Goal: Task Accomplishment & Management: Manage account settings

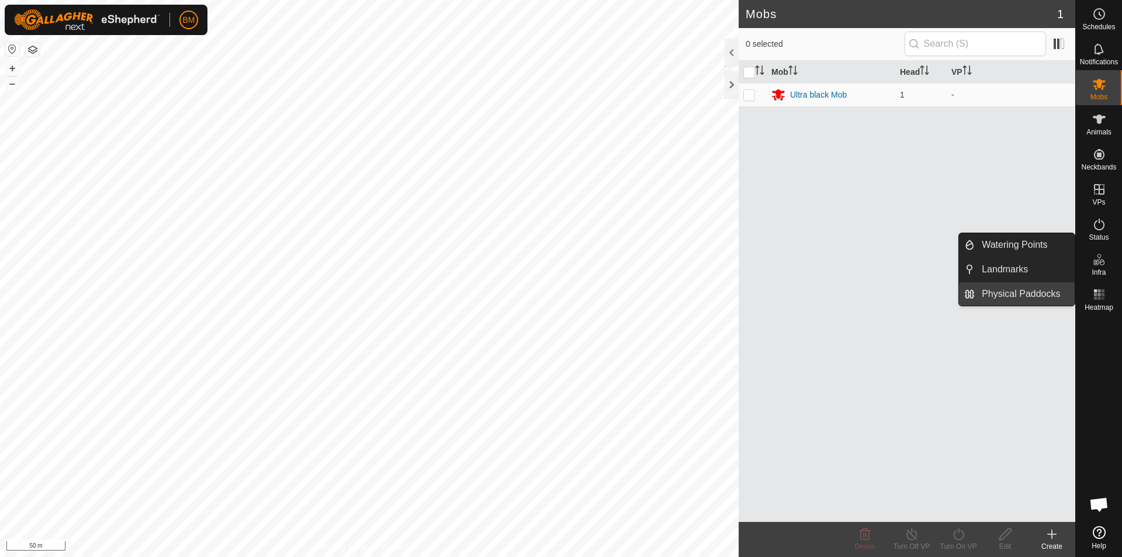
click at [1036, 292] on link "Physical Paddocks" at bounding box center [1025, 293] width 100 height 23
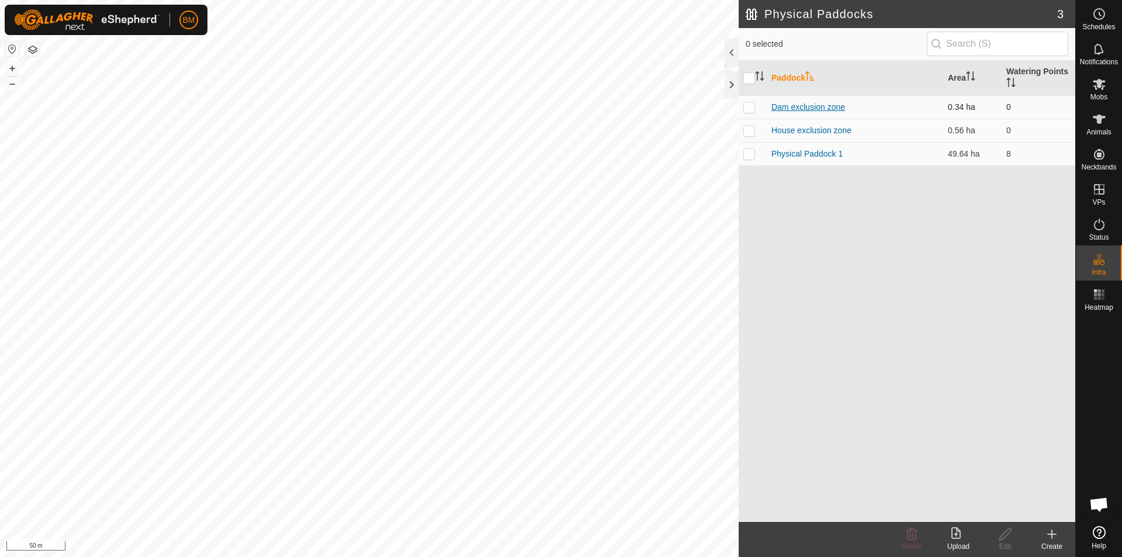
click at [820, 106] on link "Dam exclusion zone" at bounding box center [808, 106] width 74 height 9
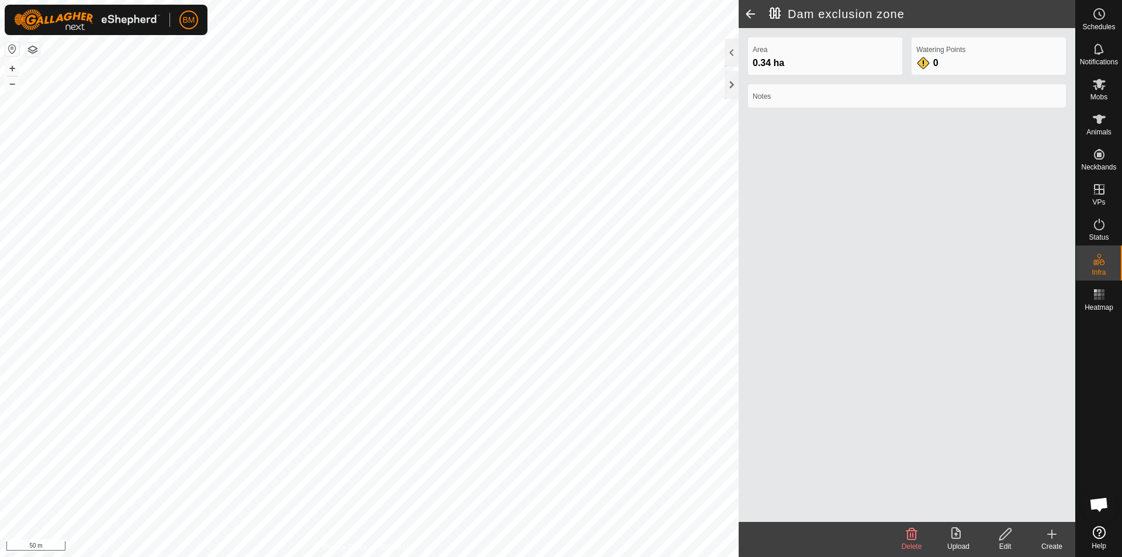
click at [1008, 537] on icon at bounding box center [1005, 534] width 15 height 14
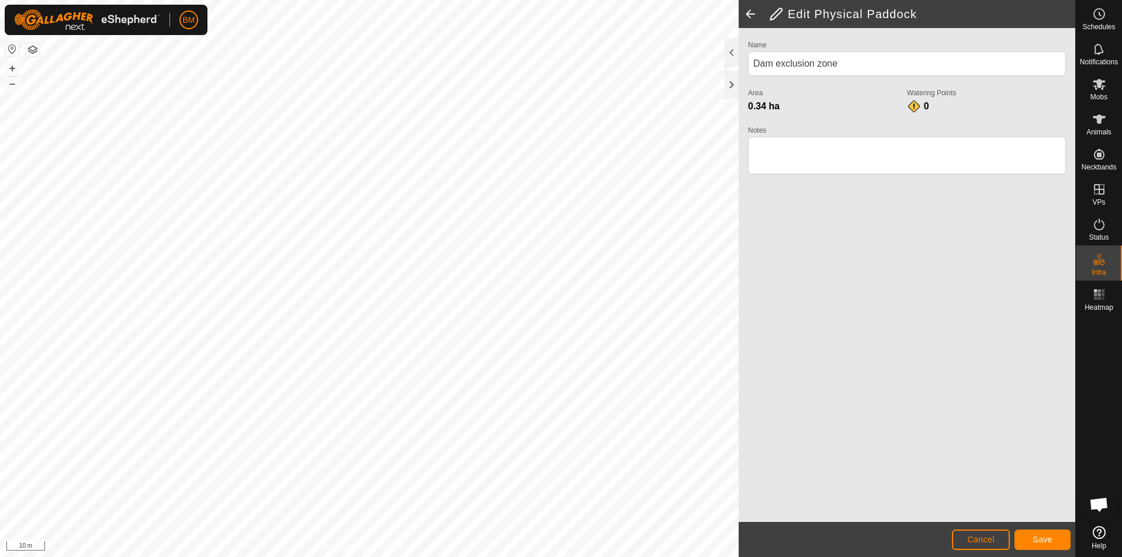
click at [387, 556] on html "BM Schedules Notifications Mobs Animals Neckbands VPs Status Infra Heatmap Help…" at bounding box center [561, 278] width 1122 height 557
click at [394, 556] on html "BM Schedules Notifications Mobs Animals Neckbands VPs Status Infra Heatmap Help…" at bounding box center [561, 278] width 1122 height 557
click at [1045, 535] on span "Save" at bounding box center [1043, 539] width 20 height 9
